Goal: Transaction & Acquisition: Purchase product/service

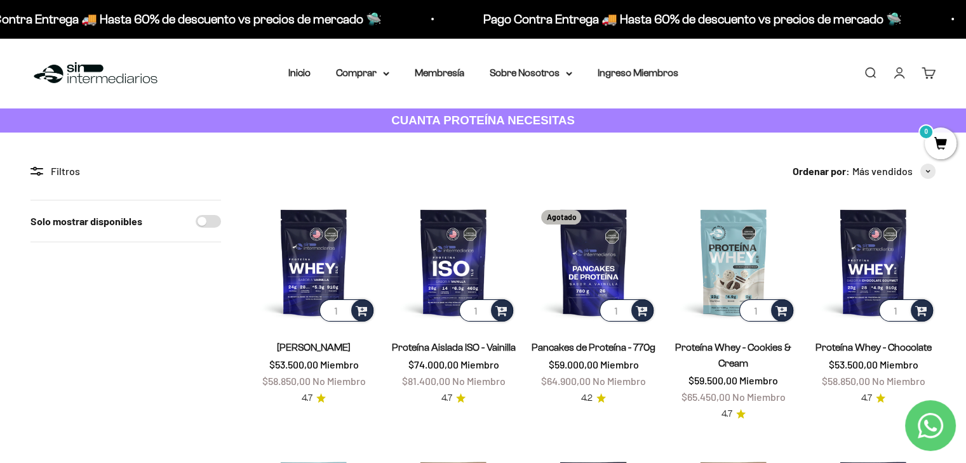
click at [900, 76] on link "Iniciar sesión" at bounding box center [899, 73] width 14 height 14
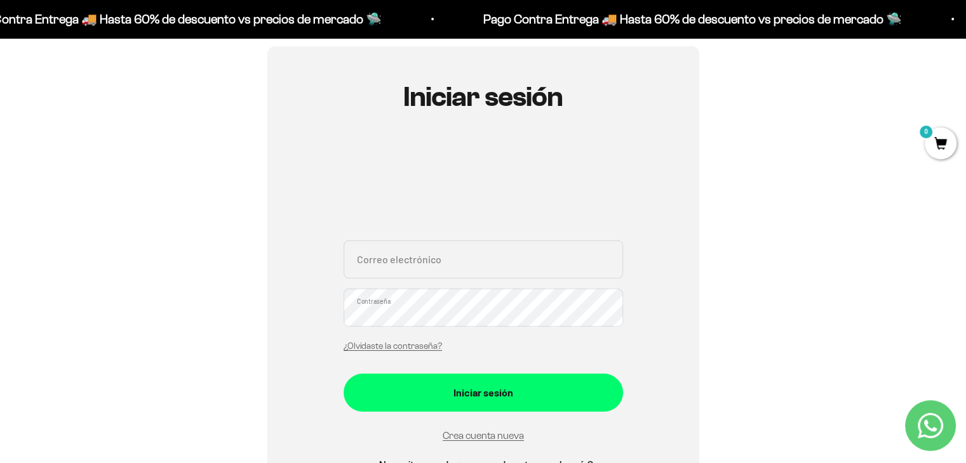
scroll to position [136, 0]
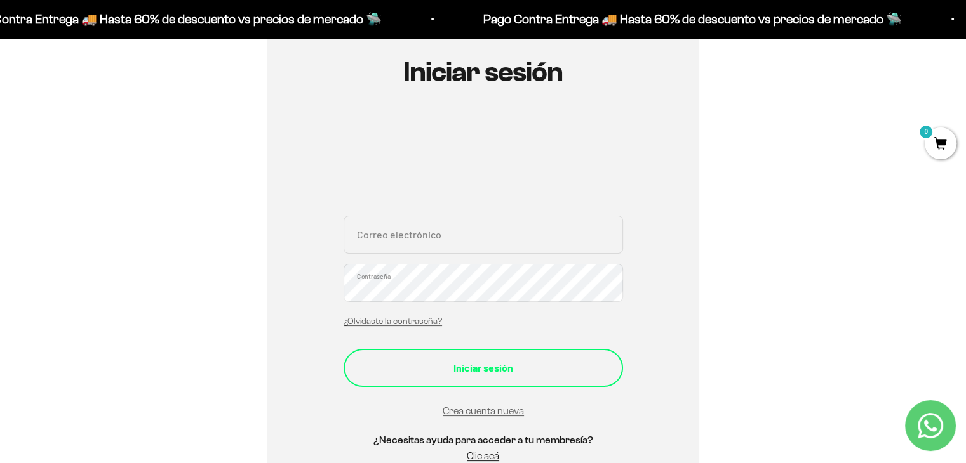
type input "[EMAIL_ADDRESS][DOMAIN_NAME]"
click at [508, 366] on div "Iniciar sesión" at bounding box center [483, 368] width 229 height 17
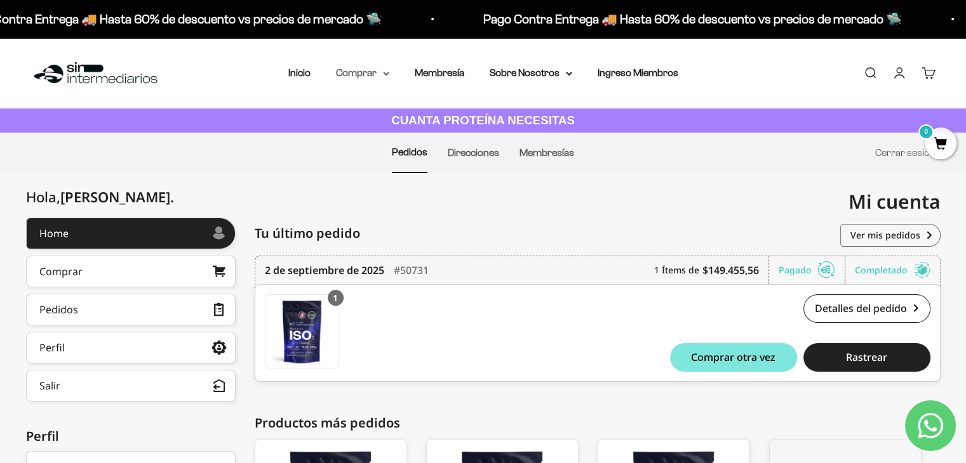
click at [383, 77] on summary "Comprar" at bounding box center [362, 73] width 53 height 17
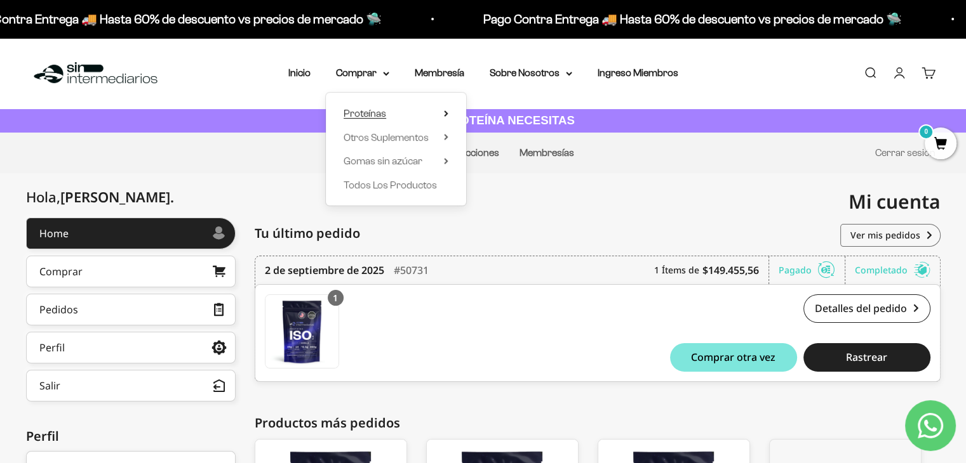
click at [446, 113] on icon at bounding box center [445, 113] width 3 height 5
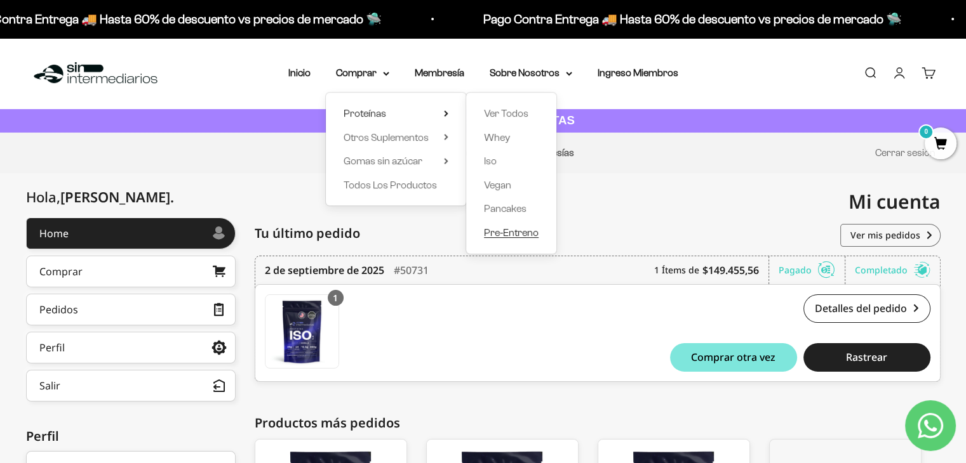
click at [515, 234] on span "Pre-Entreno" at bounding box center [511, 232] width 55 height 11
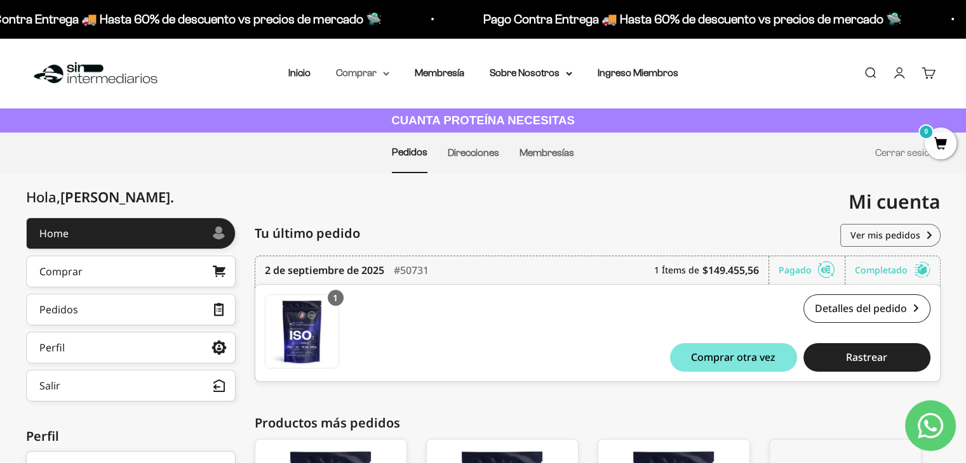
click at [378, 79] on summary "Comprar" at bounding box center [362, 73] width 53 height 17
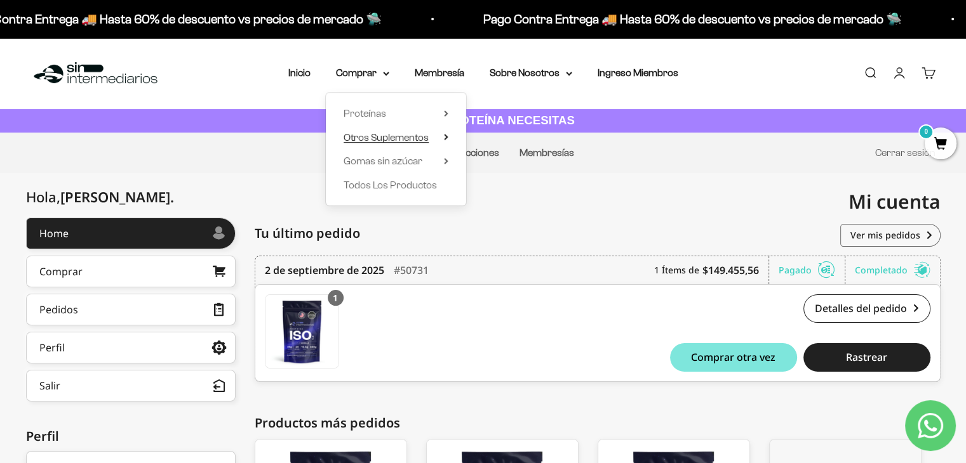
click at [447, 136] on icon at bounding box center [445, 137] width 3 height 5
click at [442, 163] on summary "Gomas sin azúcar" at bounding box center [395, 161] width 105 height 17
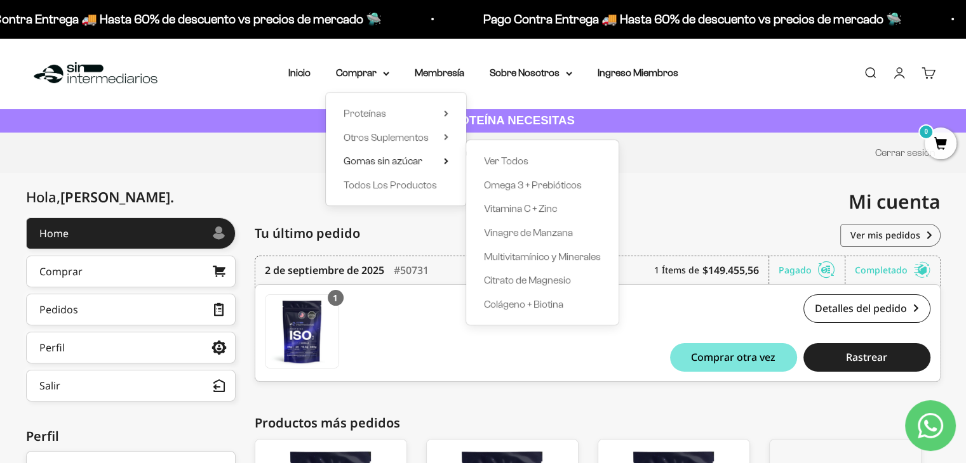
click at [696, 151] on ul "Pedidos Direcciones Membresías Cerrar sesión" at bounding box center [482, 153] width 905 height 41
